Goal: Information Seeking & Learning: Learn about a topic

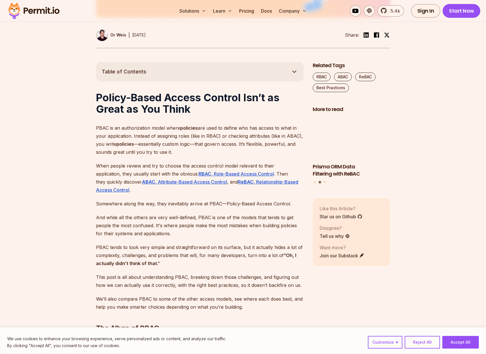
scroll to position [285, 0]
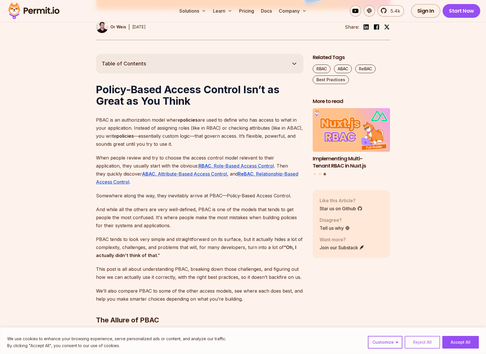
click at [430, 347] on button "Reject All" at bounding box center [421, 342] width 35 height 13
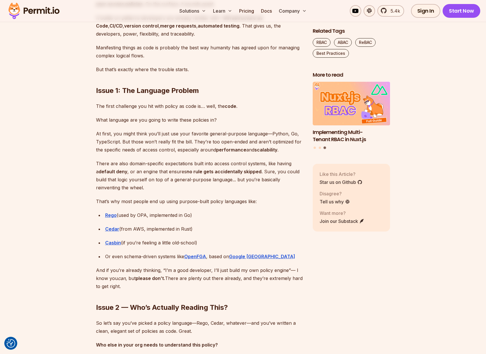
scroll to position [826, 0]
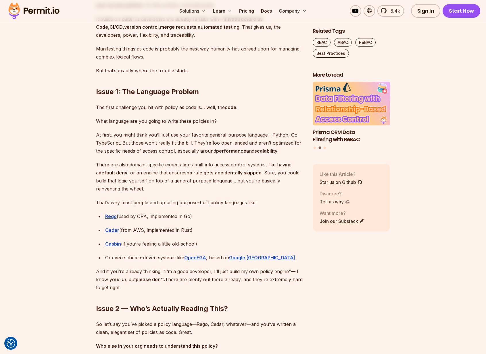
drag, startPoint x: 276, startPoint y: 210, endPoint x: 256, endPoint y: 213, distance: 19.9
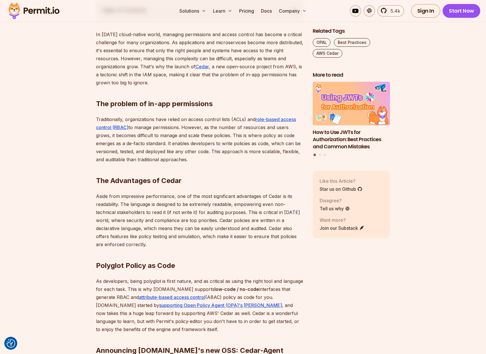
scroll to position [340, 0]
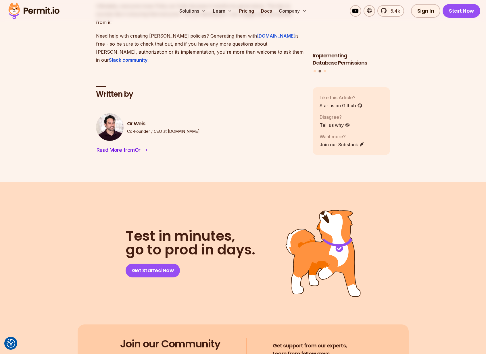
scroll to position [2140, 0]
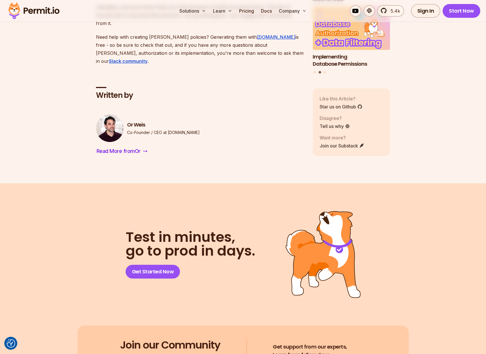
drag, startPoint x: 311, startPoint y: 244, endPoint x: 307, endPoint y: 241, distance: 5.7
